Goal: Find specific page/section: Find specific page/section

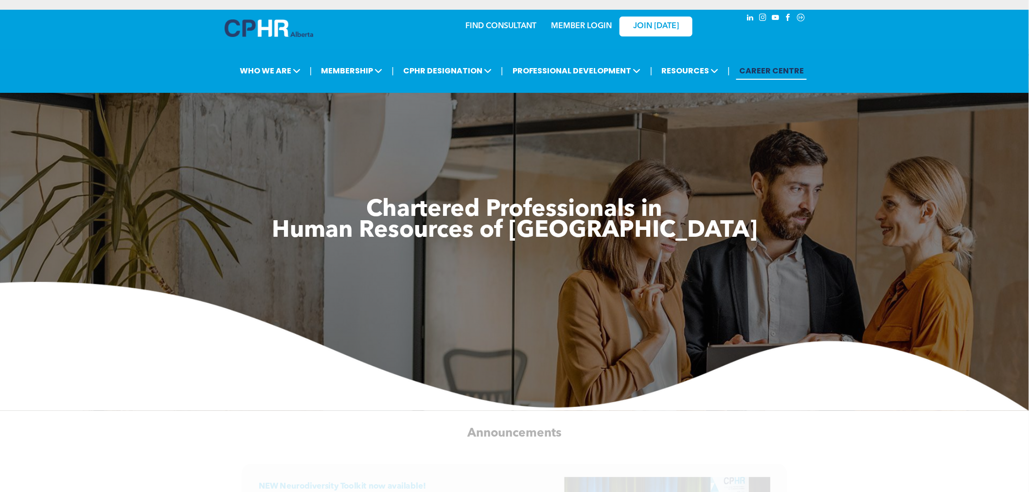
drag, startPoint x: 219, startPoint y: 444, endPoint x: -8, endPoint y: 476, distance: 229.8
click at [494, 420] on div "Announcements" at bounding box center [514, 434] width 848 height 38
